Goal: Task Accomplishment & Management: Manage account settings

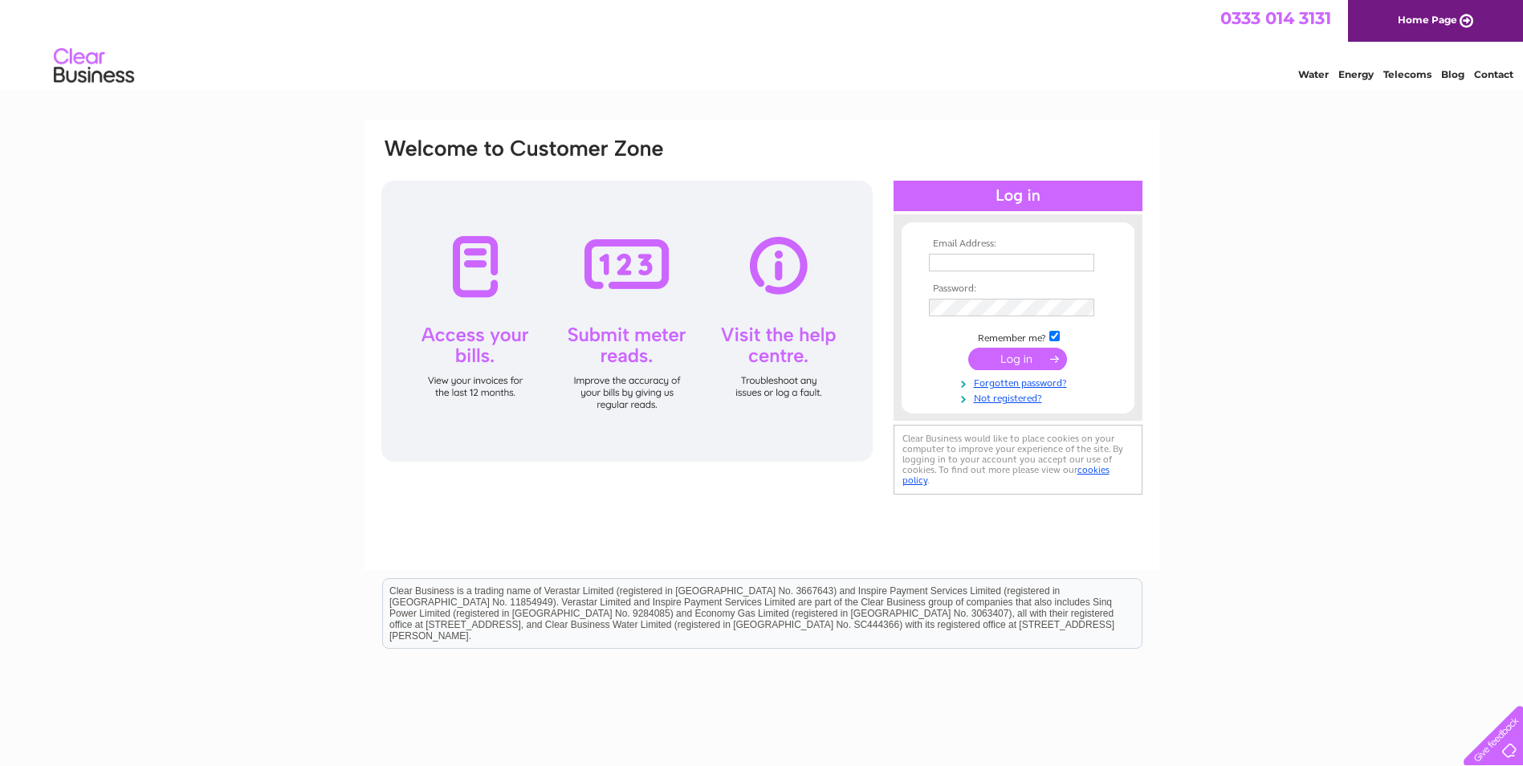
click at [477, 289] on div at bounding box center [626, 321] width 491 height 281
click at [951, 268] on input "text" at bounding box center [1012, 263] width 167 height 19
type input "Jim.copeland@maco.co.uk"
click at [1028, 356] on input "submit" at bounding box center [1018, 359] width 99 height 22
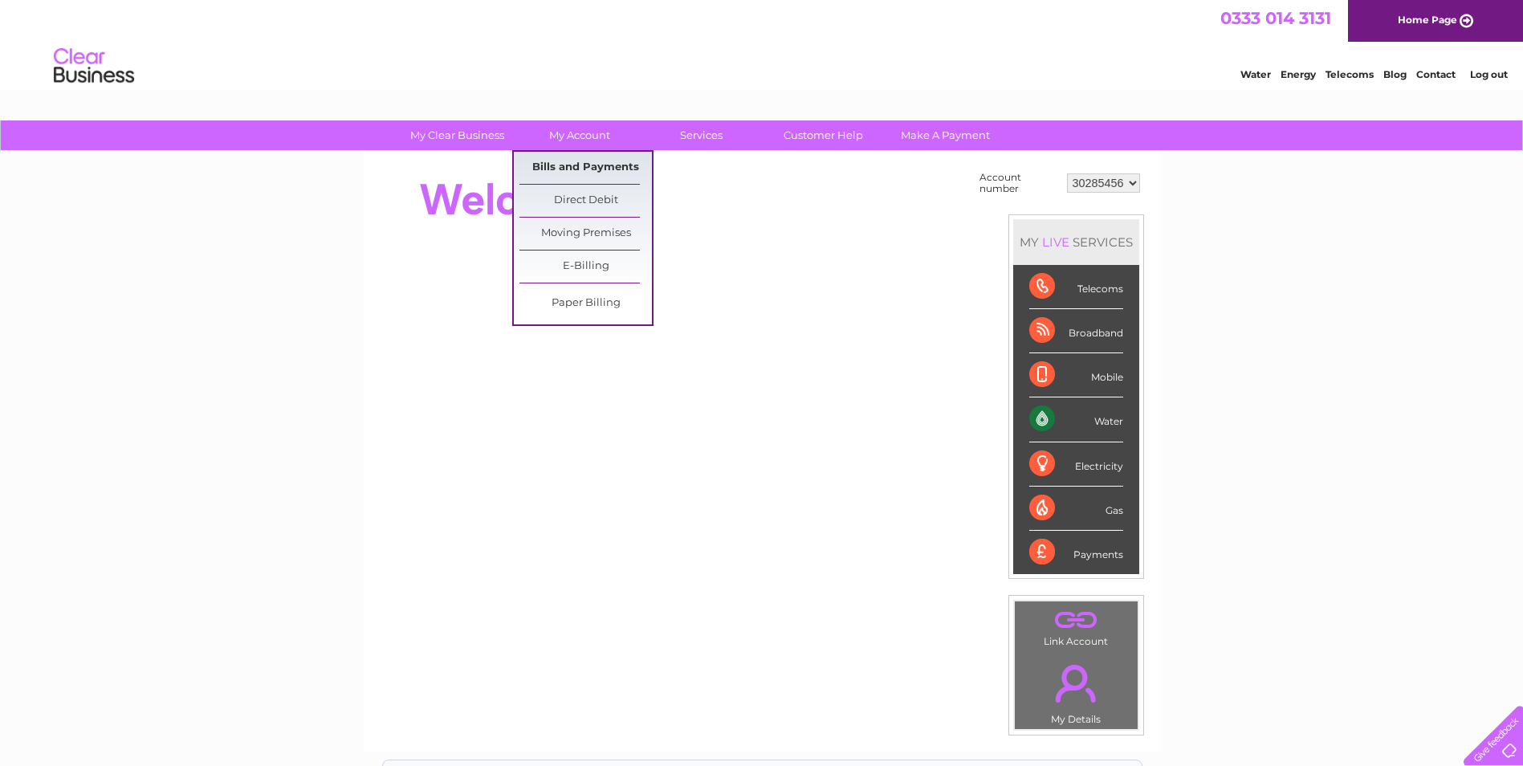
click at [589, 169] on link "Bills and Payments" at bounding box center [586, 168] width 133 height 32
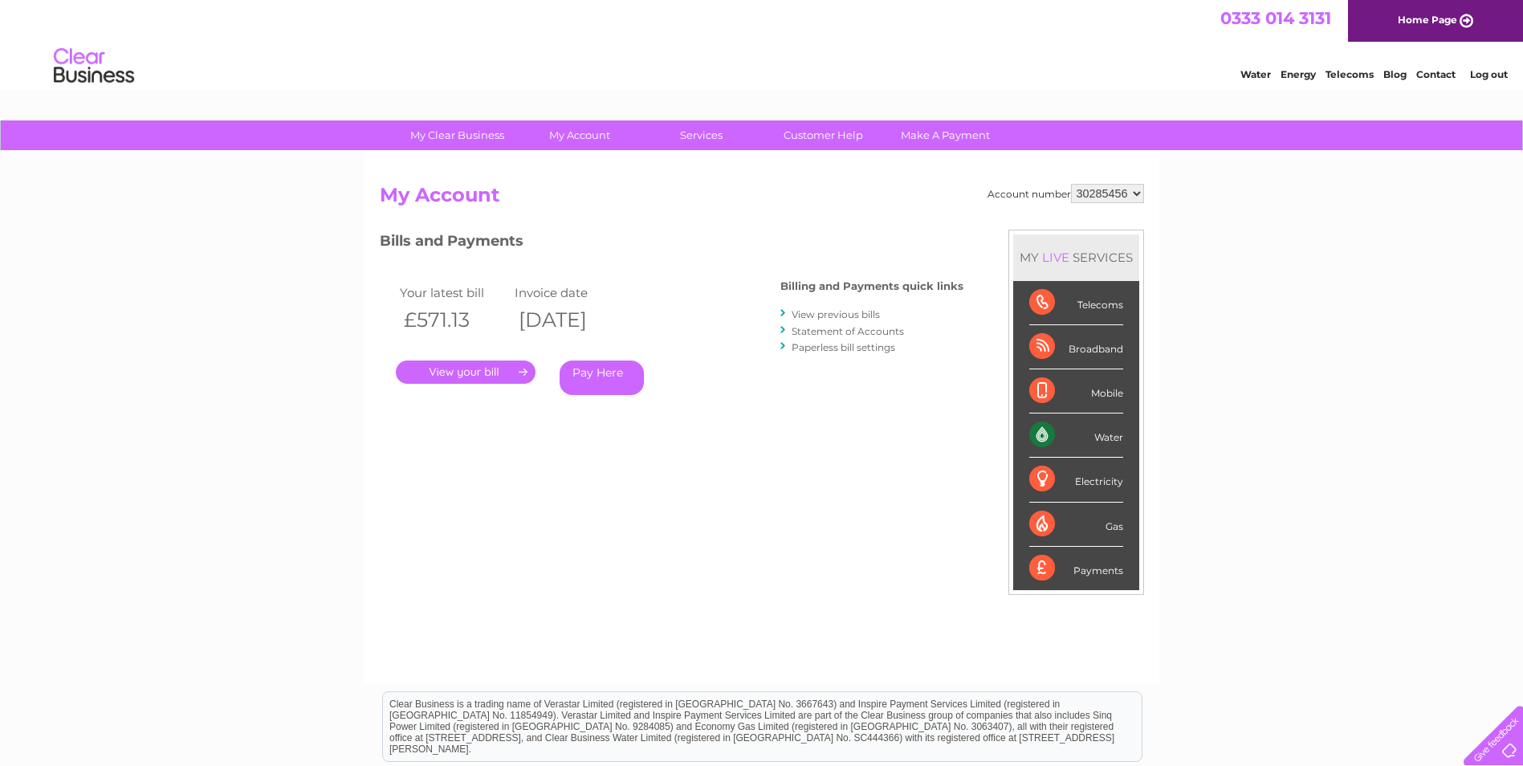
click at [593, 163] on div "Account number 30285456 My Account MY LIVE SERVICES Telecoms Broadband Mobile W…" at bounding box center [762, 418] width 795 height 532
click at [487, 367] on link "." at bounding box center [466, 372] width 140 height 23
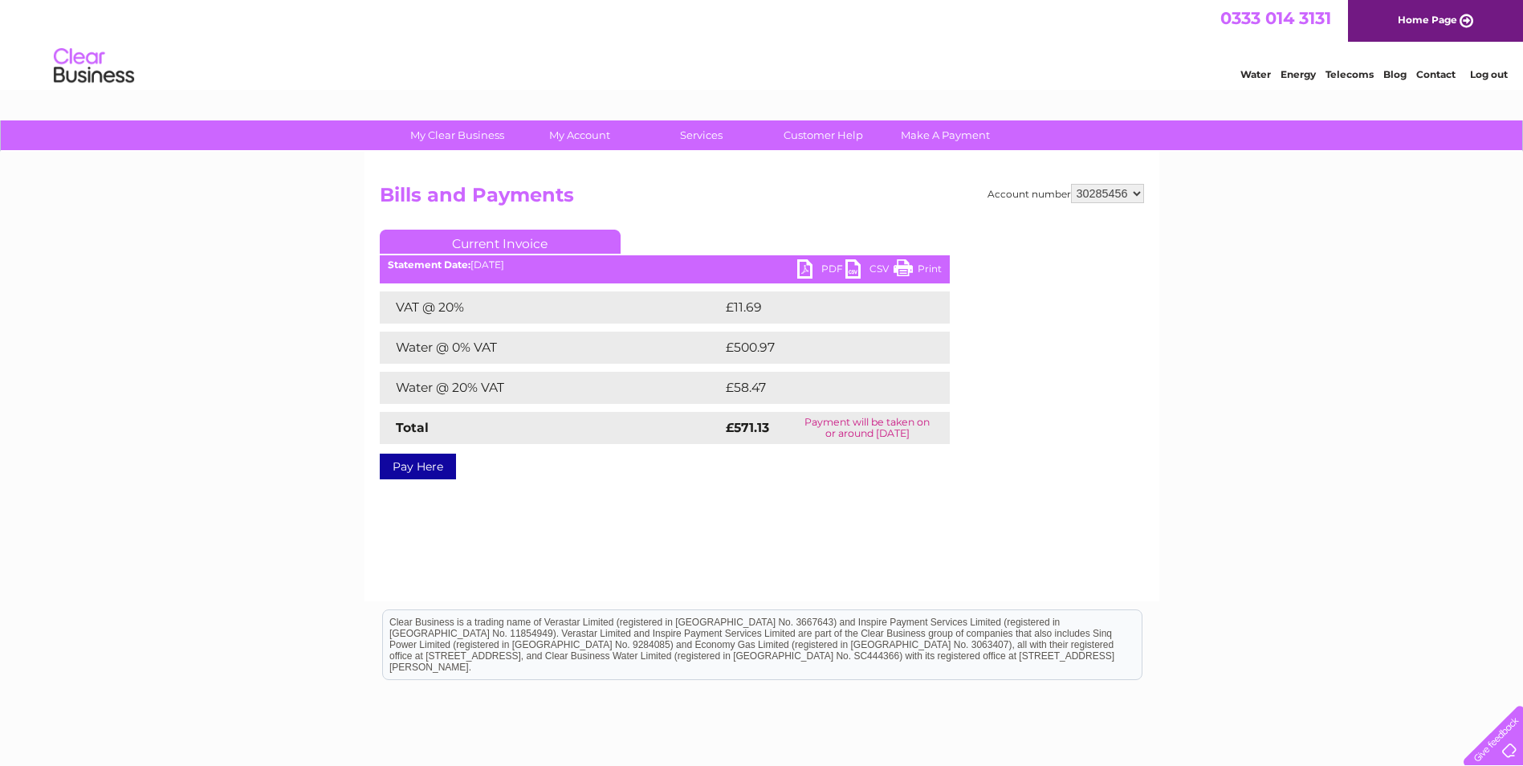
click at [806, 272] on link "PDF" at bounding box center [821, 270] width 48 height 23
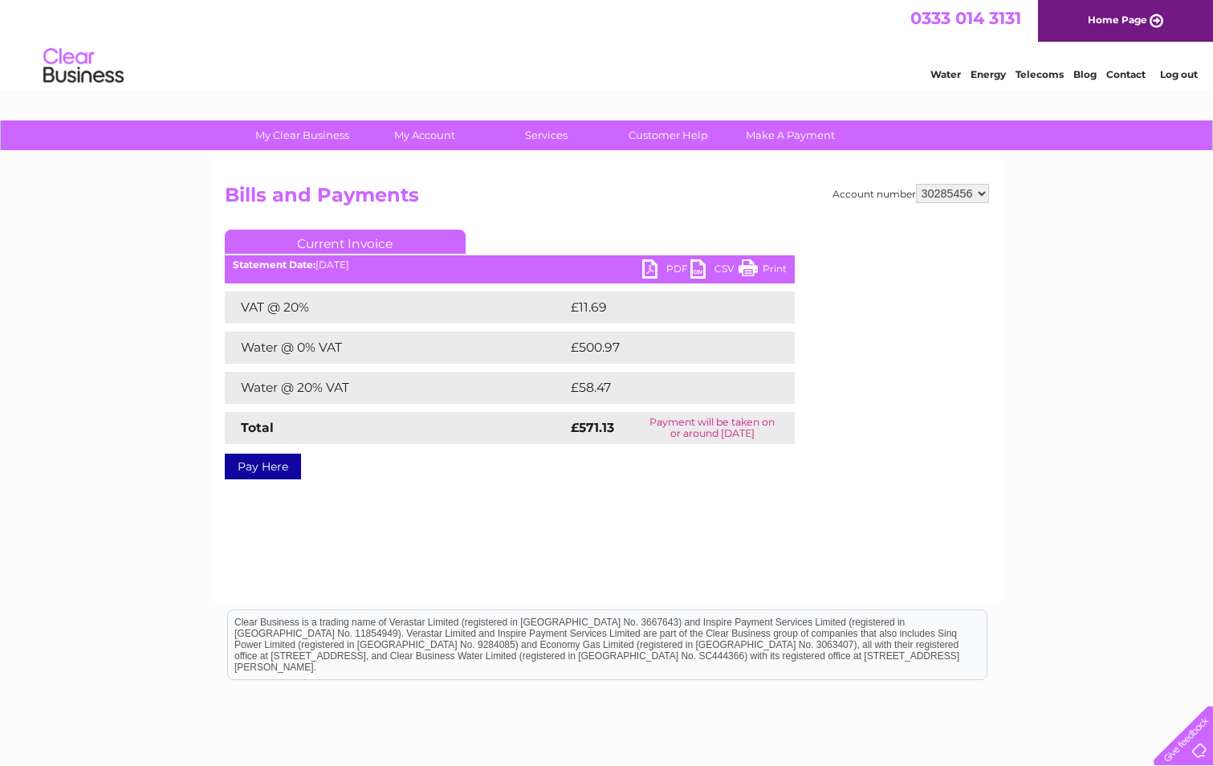
click at [1174, 69] on link "Log out" at bounding box center [1179, 74] width 38 height 12
